Goal: Task Accomplishment & Management: Use online tool/utility

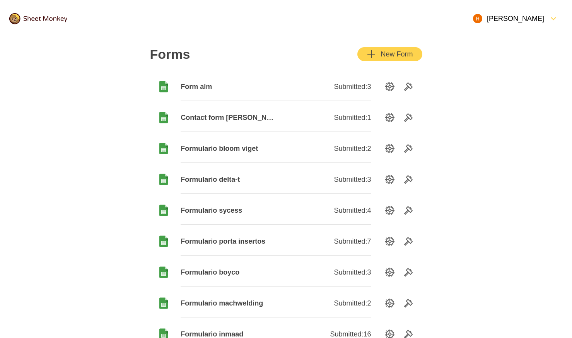
click at [222, 179] on span "Formulario delta-t" at bounding box center [228, 179] width 95 height 9
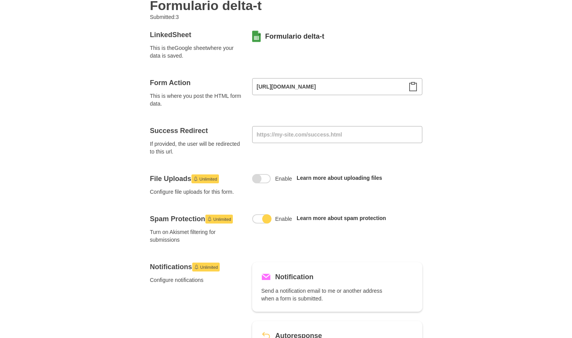
scroll to position [70, 0]
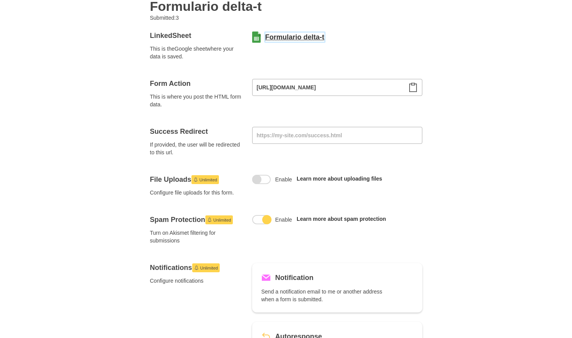
click at [294, 41] on link "Formulario delta-t" at bounding box center [294, 36] width 59 height 9
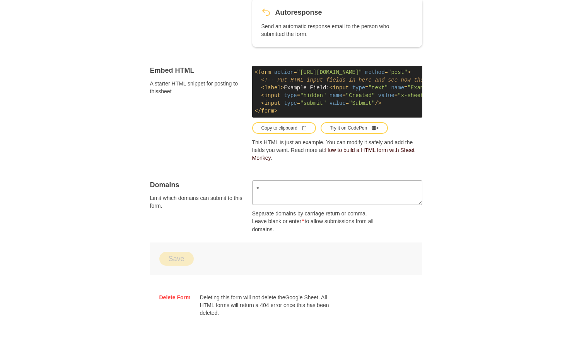
scroll to position [449, 0]
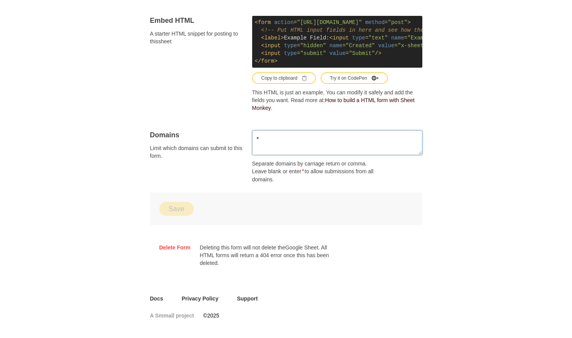
click at [302, 144] on textarea "*" at bounding box center [337, 142] width 170 height 25
paste textarea "[URL][DOMAIN_NAME]"
type textarea "[URL][DOMAIN_NAME]"
click at [181, 204] on button "Save" at bounding box center [176, 209] width 34 height 14
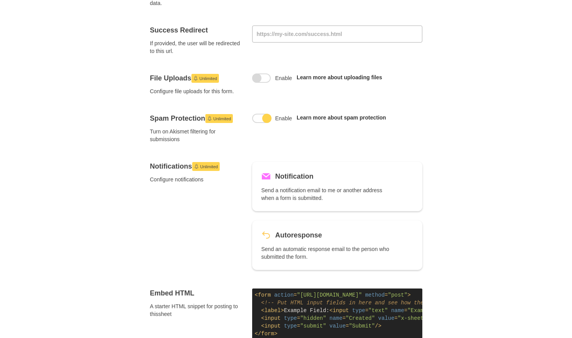
scroll to position [192, 0]
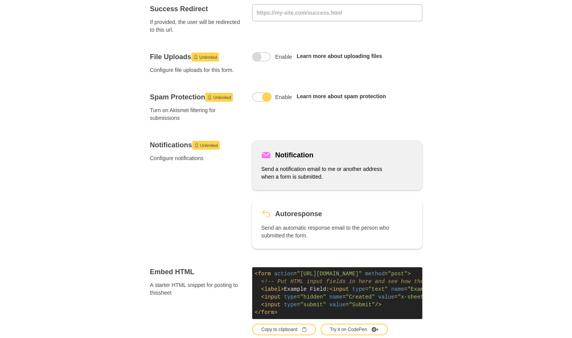
click at [304, 174] on p "Send a notification email to me or another address when a form is submitted." at bounding box center [326, 172] width 130 height 15
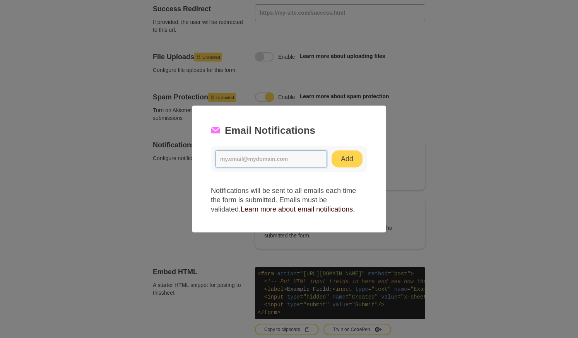
click at [249, 153] on input at bounding box center [270, 158] width 111 height 17
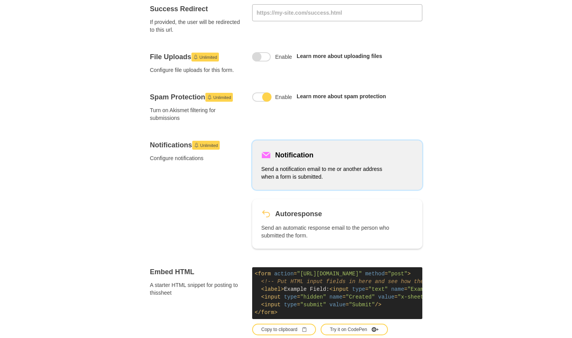
click at [291, 157] on h5 "Notification" at bounding box center [294, 155] width 38 height 11
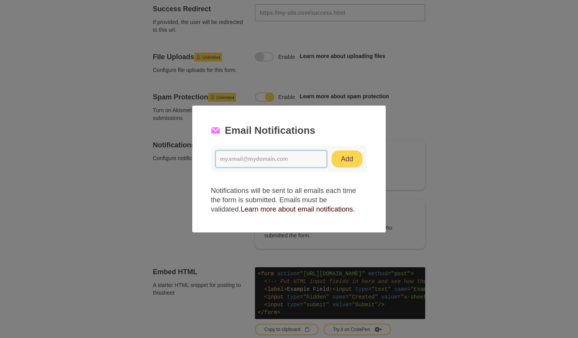
click at [270, 160] on input at bounding box center [270, 158] width 111 height 17
paste input "undefined"
type input "undefined"
click at [270, 160] on input "undefined" at bounding box center [270, 158] width 111 height 17
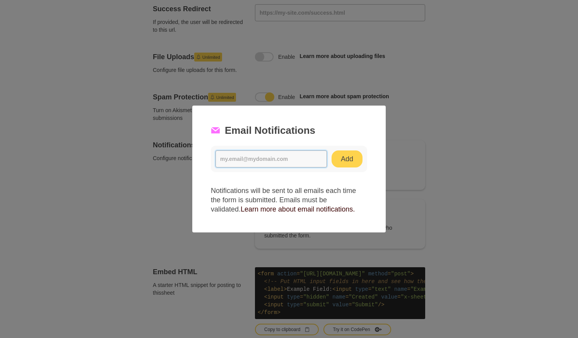
click at [236, 160] on input at bounding box center [270, 158] width 111 height 17
paste input "[EMAIL_ADDRESS][DOMAIN_NAME]"
type input "[EMAIL_ADDRESS][DOMAIN_NAME]"
click at [356, 160] on button "Add" at bounding box center [346, 158] width 31 height 17
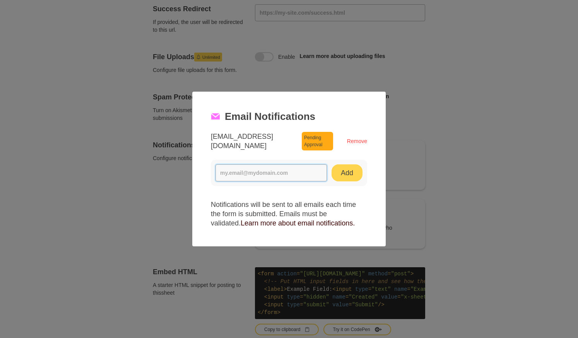
click at [282, 169] on input at bounding box center [270, 172] width 111 height 17
paste input "[EMAIL_ADDRESS][PERSON_NAME][DOMAIN_NAME]"
type input "[EMAIL_ADDRESS][PERSON_NAME][DOMAIN_NAME]"
click at [344, 175] on button "Add" at bounding box center [346, 172] width 31 height 17
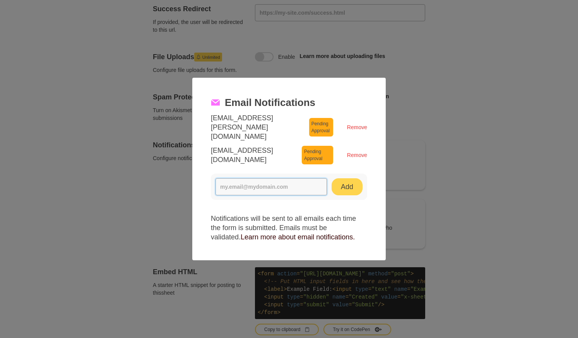
click at [268, 184] on input at bounding box center [270, 186] width 111 height 17
paste input "[EMAIL_ADDRESS][DOMAIN_NAME]"
type input "[EMAIL_ADDRESS][DOMAIN_NAME]"
click at [348, 189] on button "Add" at bounding box center [346, 186] width 31 height 17
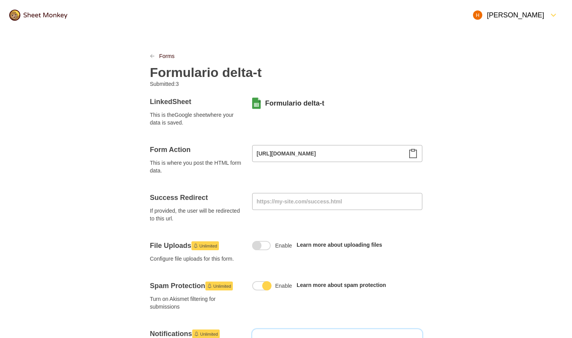
scroll to position [0, 0]
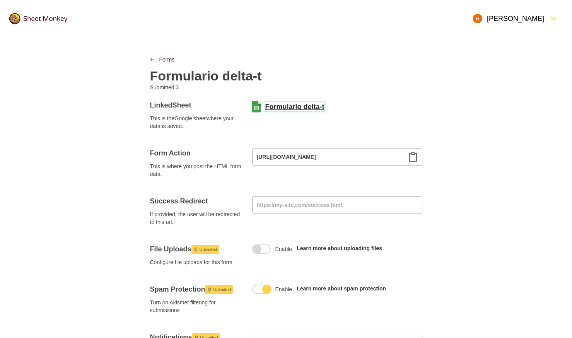
click at [306, 106] on link "Formulario delta-t" at bounding box center [294, 106] width 59 height 9
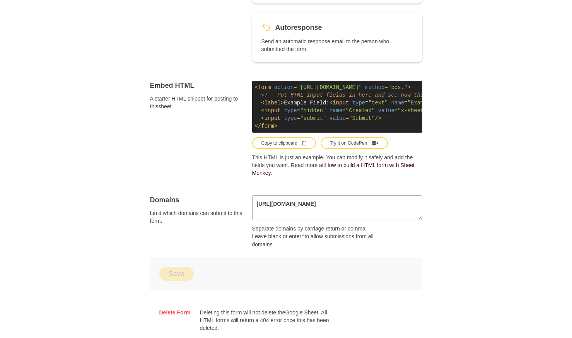
scroll to position [417, 0]
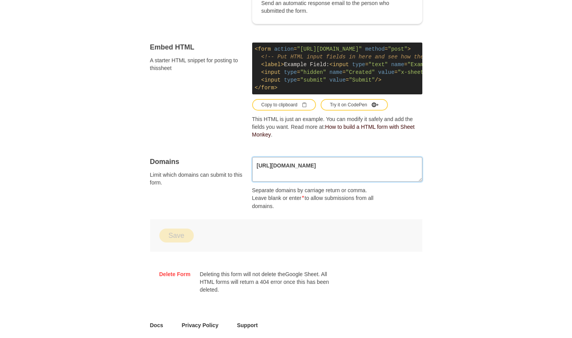
click at [360, 170] on textarea "[URL][DOMAIN_NAME]" at bounding box center [337, 169] width 170 height 25
paste textarea "[URL][DOMAIN_NAME]"
type textarea "[URL][DOMAIN_NAME] [URL][DOMAIN_NAME]"
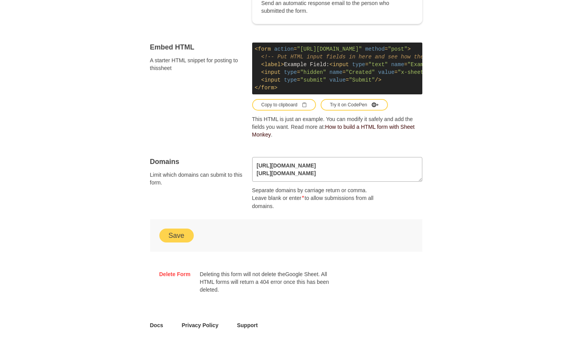
click at [169, 237] on button "Save" at bounding box center [176, 236] width 34 height 14
drag, startPoint x: 103, startPoint y: 122, endPoint x: 496, endPoint y: 244, distance: 411.2
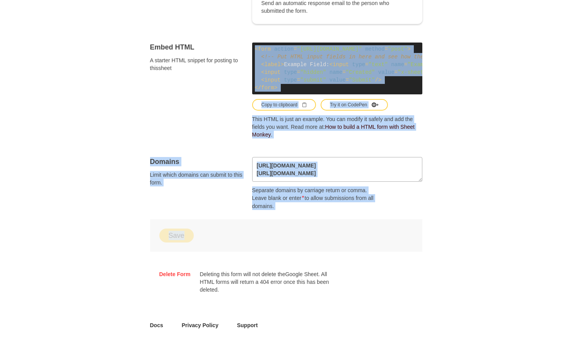
click at [403, 210] on div "[URL][DOMAIN_NAME] [URL][DOMAIN_NAME] Separate domains by carriage return or co…" at bounding box center [337, 183] width 170 height 53
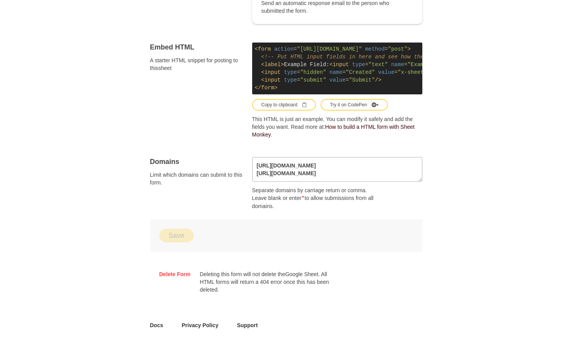
drag, startPoint x: 398, startPoint y: 211, endPoint x: 184, endPoint y: 53, distance: 265.8
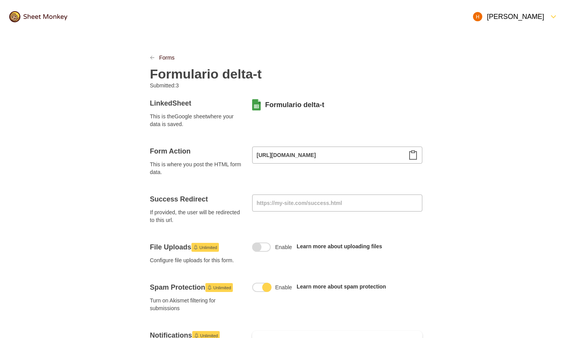
scroll to position [0, 0]
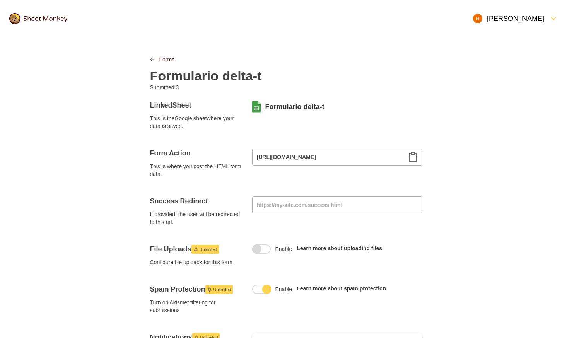
click at [556, 17] on icon "FormDown" at bounding box center [553, 18] width 9 height 9
